Goal: Check status: Check status

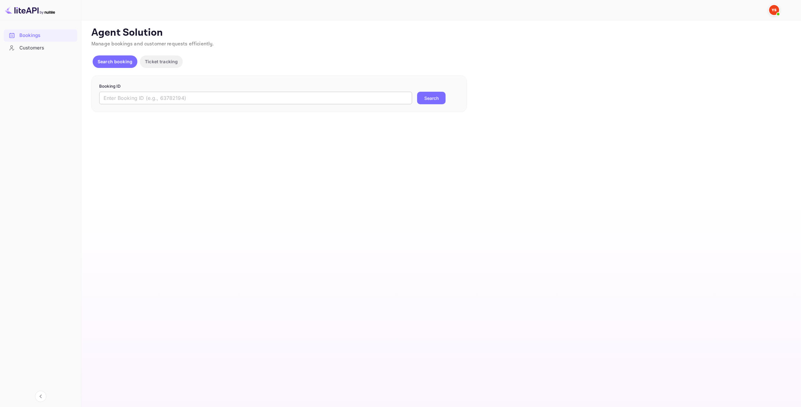
click at [394, 97] on input "text" at bounding box center [255, 98] width 313 height 13
paste input "9693791"
type input "9693791"
click at [430, 97] on button "Search" at bounding box center [431, 98] width 28 height 13
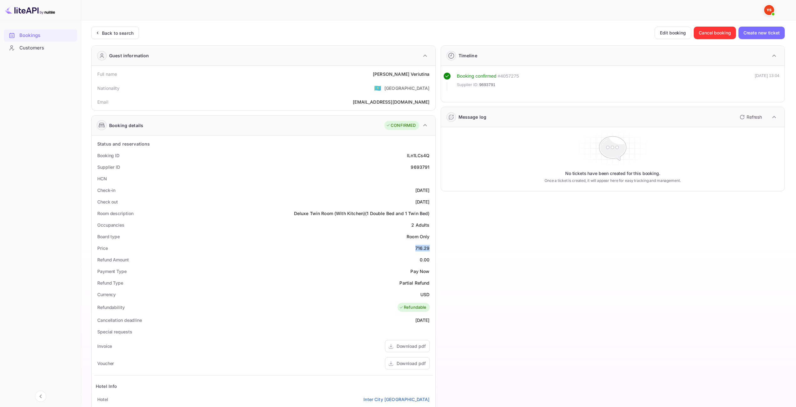
drag, startPoint x: 416, startPoint y: 250, endPoint x: 429, endPoint y: 247, distance: 13.2
click at [429, 247] on div "716.29" at bounding box center [422, 248] width 14 height 7
copy div "716.29"
drag, startPoint x: 422, startPoint y: 294, endPoint x: 429, endPoint y: 294, distance: 6.6
click at [429, 294] on div "USD" at bounding box center [424, 294] width 9 height 7
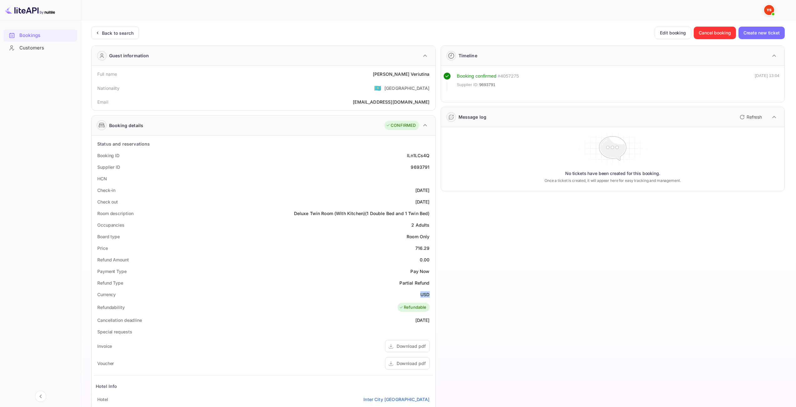
copy div "USD"
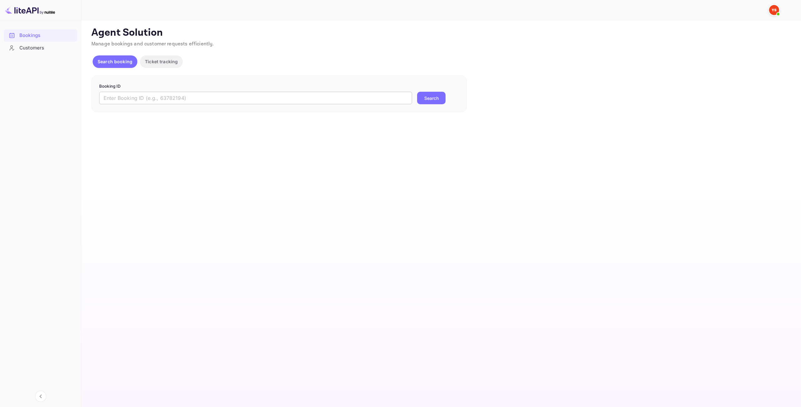
click at [360, 100] on input "text" at bounding box center [255, 98] width 313 height 13
paste input "9833804"
type input "9833804"
click at [433, 95] on button "Search" at bounding box center [431, 98] width 28 height 13
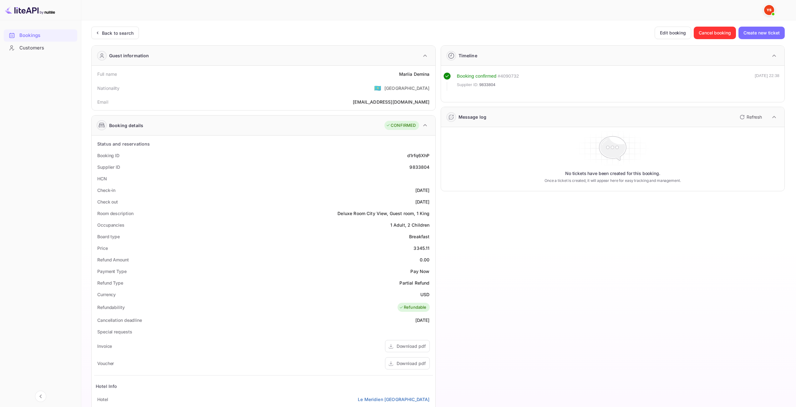
drag, startPoint x: 409, startPoint y: 247, endPoint x: 413, endPoint y: 247, distance: 4.4
click at [409, 247] on div "Price 3345.11" at bounding box center [263, 248] width 339 height 12
click at [414, 247] on div "3345.11" at bounding box center [422, 248] width 16 height 7
drag, startPoint x: 413, startPoint y: 247, endPoint x: 430, endPoint y: 246, distance: 16.6
click at [430, 246] on div "Price 3345.11" at bounding box center [263, 248] width 339 height 12
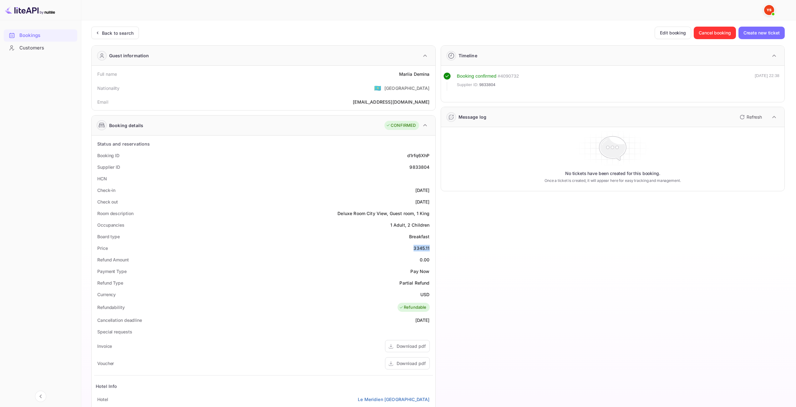
copy div "3345.11"
drag, startPoint x: 420, startPoint y: 292, endPoint x: 429, endPoint y: 293, distance: 9.2
click at [429, 293] on div "Currency USD" at bounding box center [263, 294] width 339 height 12
copy div "USD"
